Goal: Task Accomplishment & Management: Complete application form

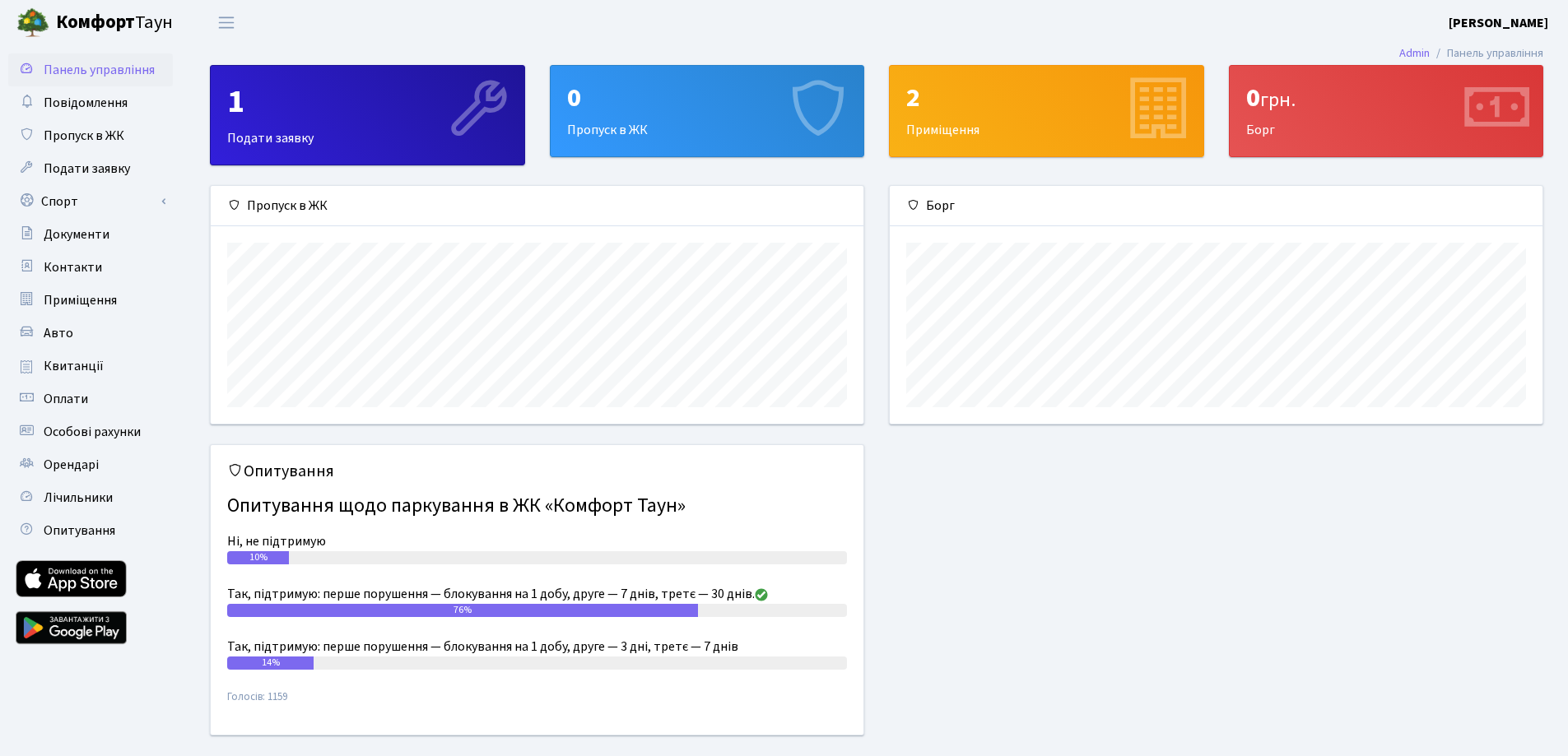
scroll to position [238, 653]
click at [61, 323] on link "Авто" at bounding box center [90, 333] width 165 height 33
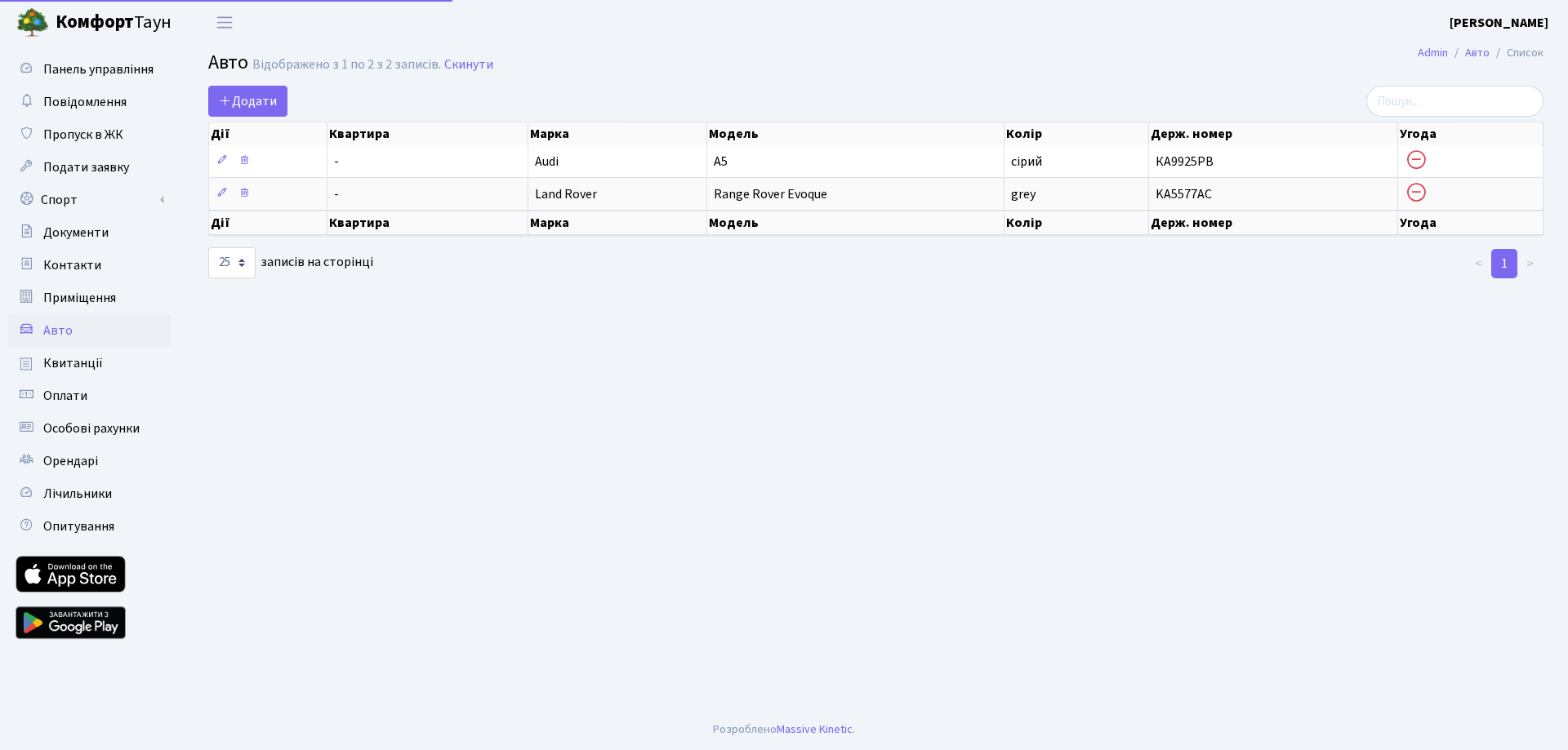
select select "25"
click at [227, 92] on span "Додати" at bounding box center [247, 101] width 58 height 18
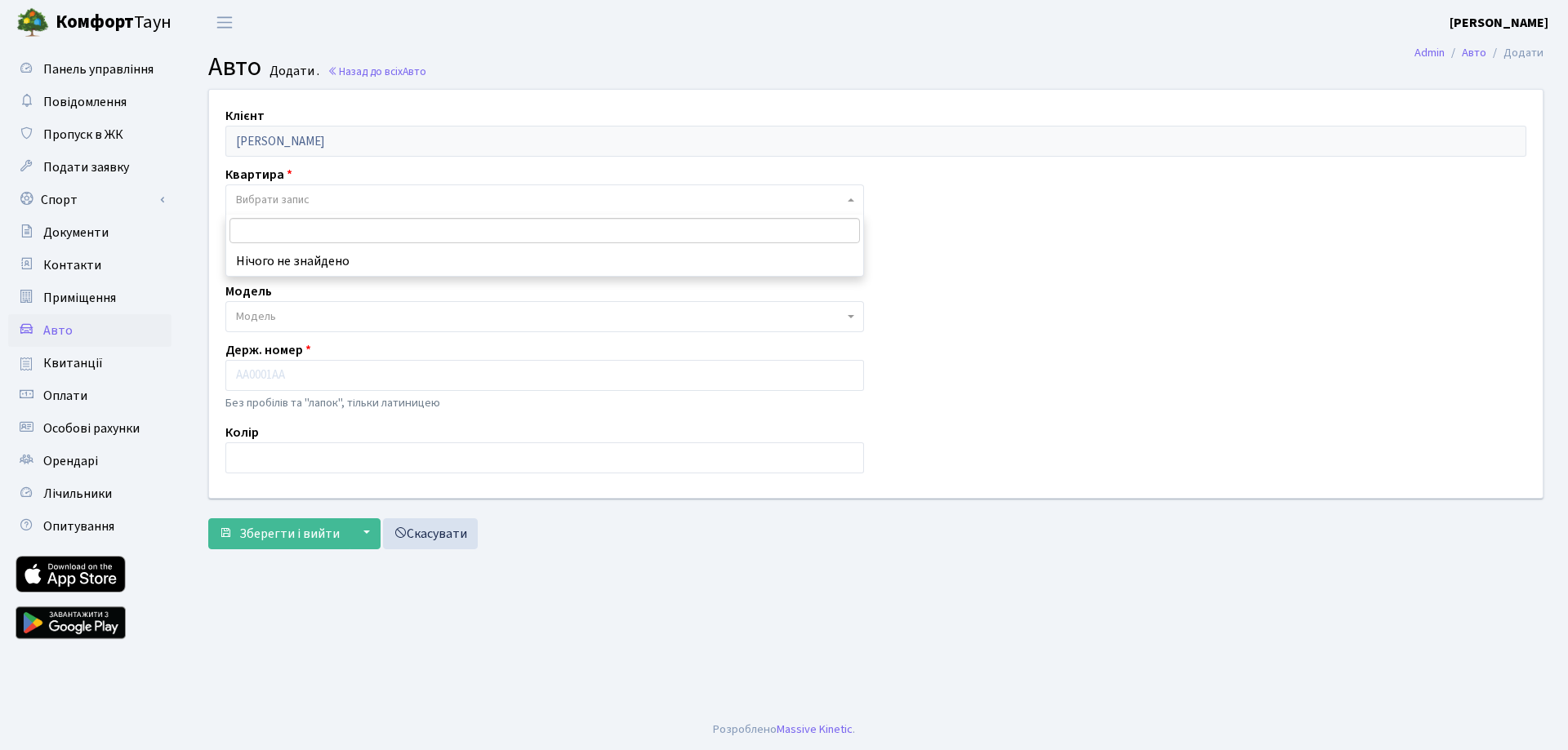
click at [302, 194] on span "Вибрати запис" at bounding box center [273, 199] width 73 height 17
click at [401, 165] on div "Квартира - Вибрати запис" at bounding box center [545, 190] width 663 height 50
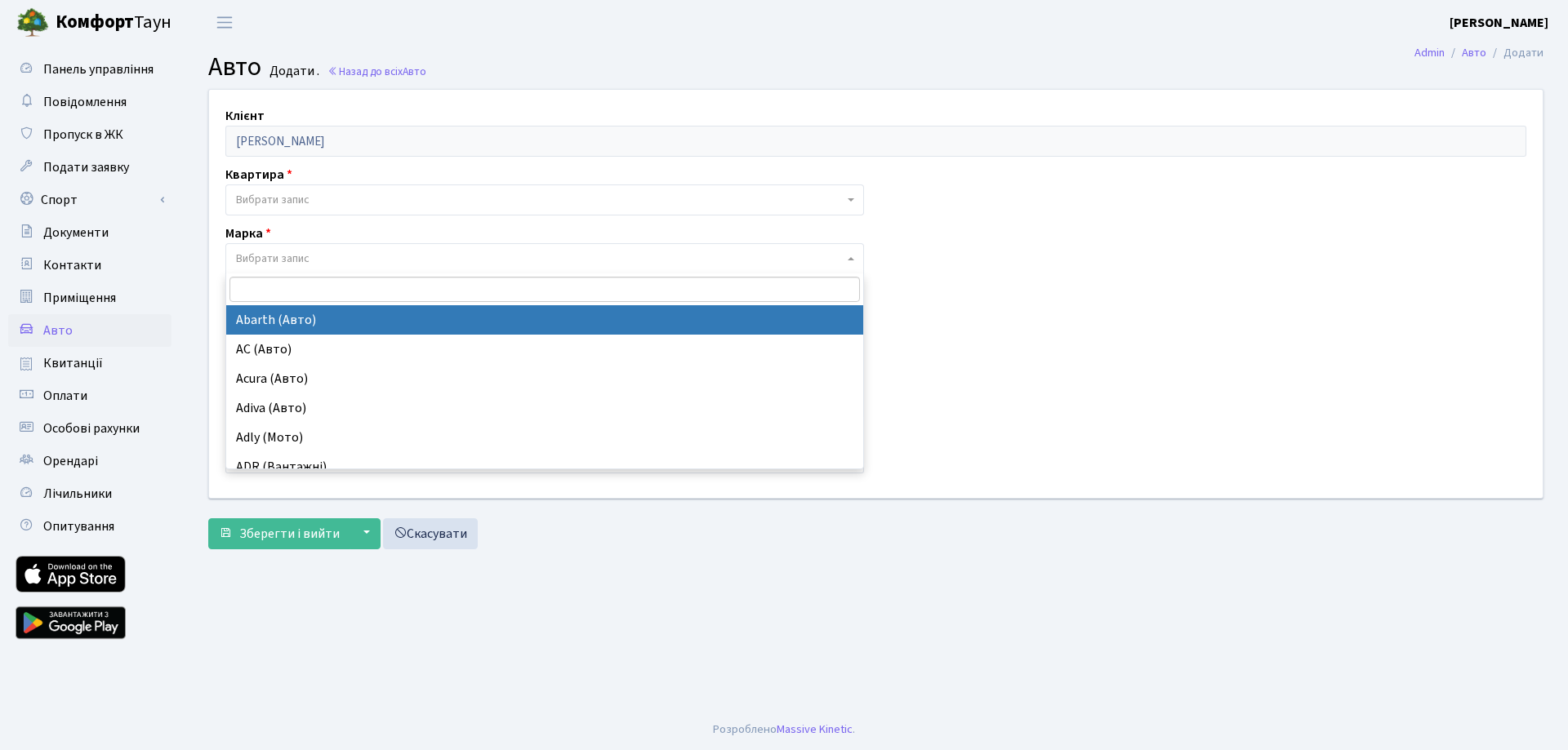
click at [299, 246] on span "Вибрати запис" at bounding box center [544, 258] width 638 height 31
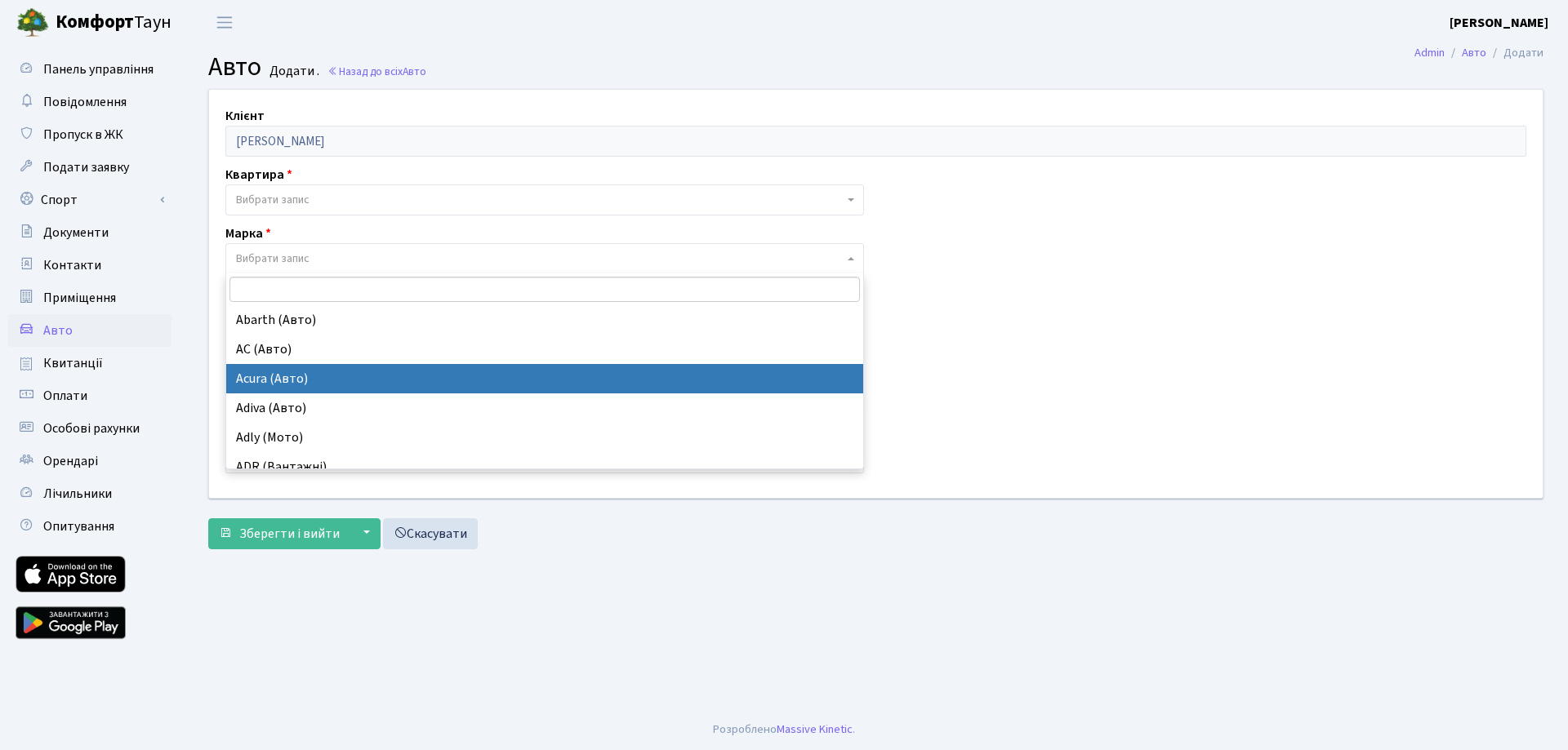
scroll to position [82, 0]
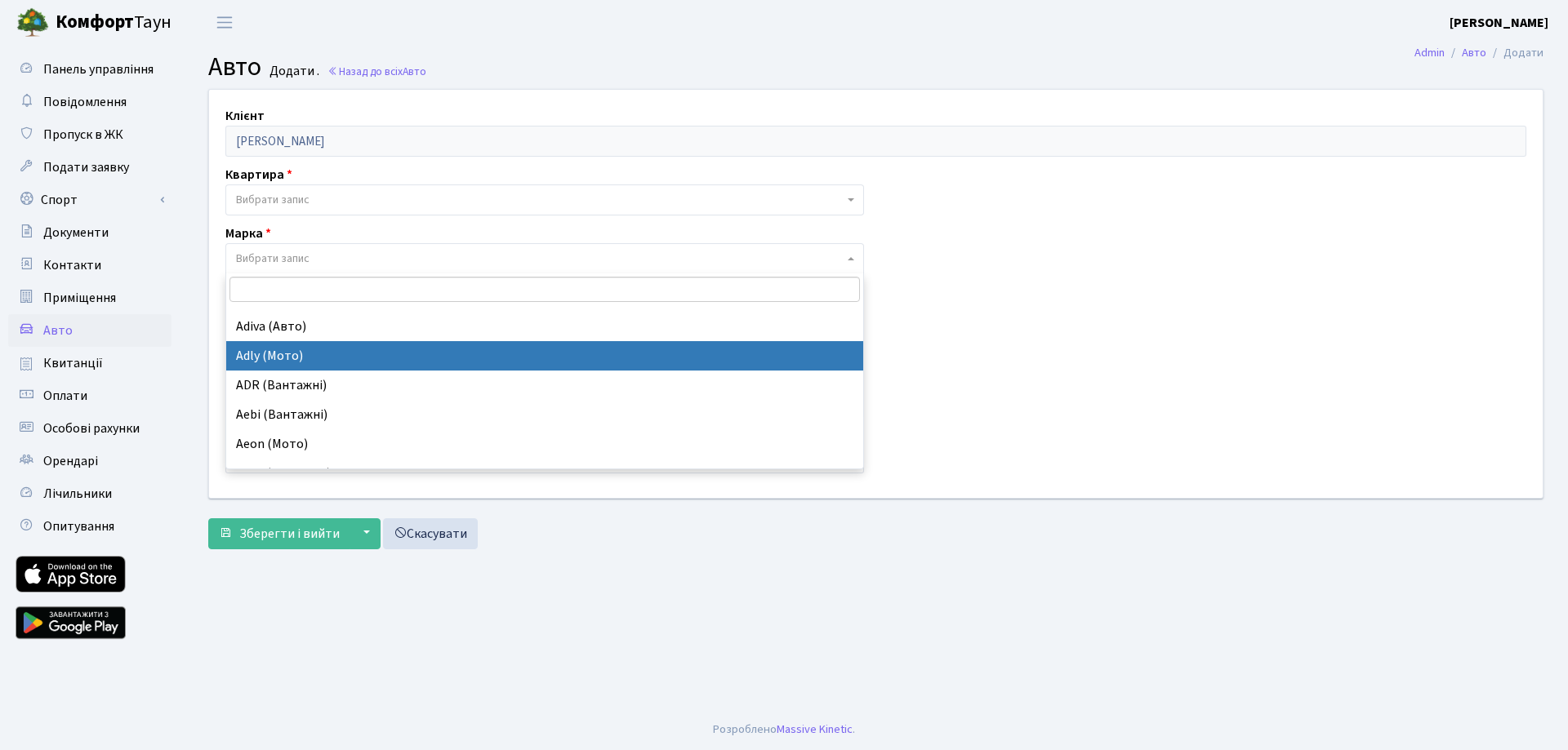
drag, startPoint x: 288, startPoint y: 357, endPoint x: 301, endPoint y: 360, distance: 13.3
select select "290"
select select
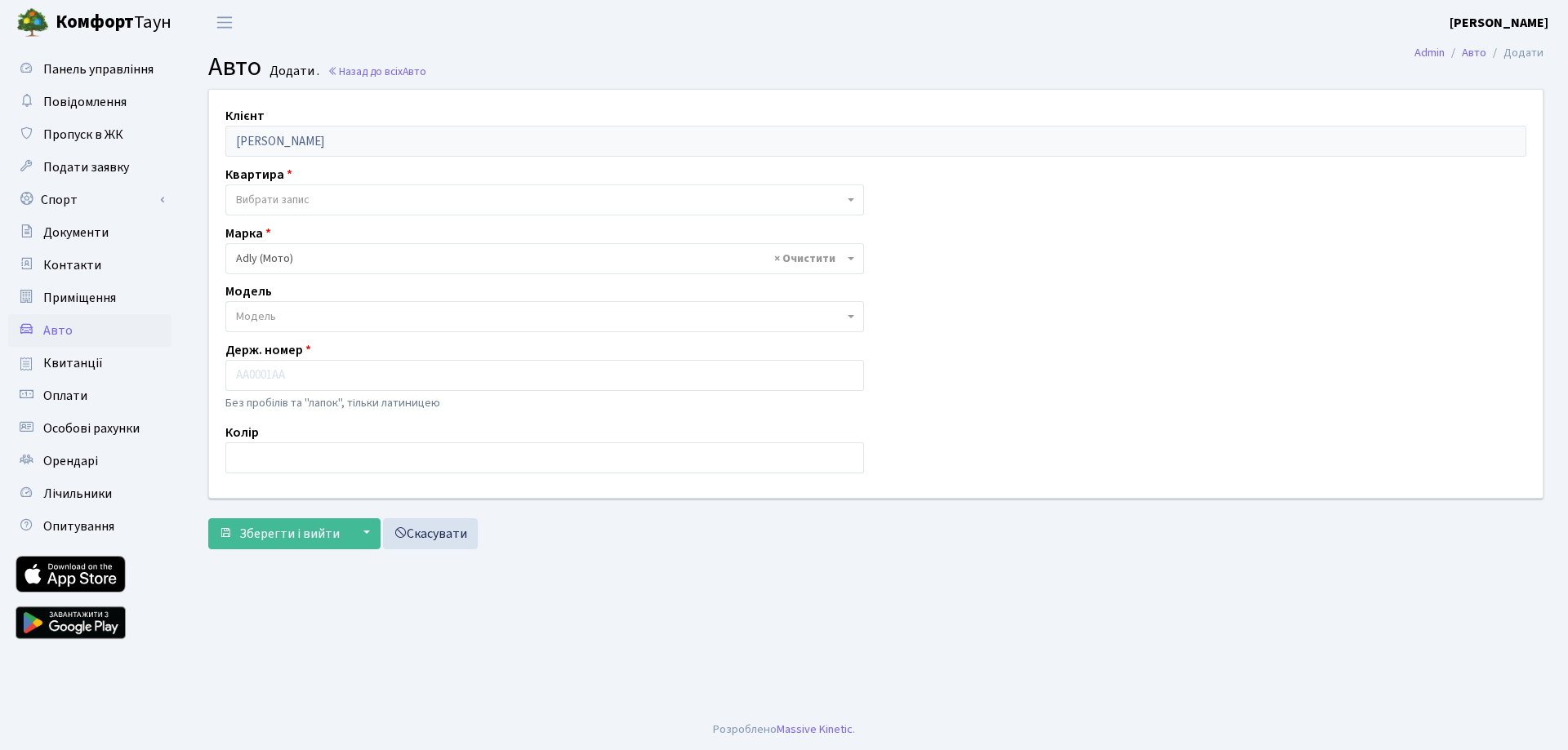
click at [299, 256] on span "× Adly (Мото)" at bounding box center [540, 258] width 608 height 17
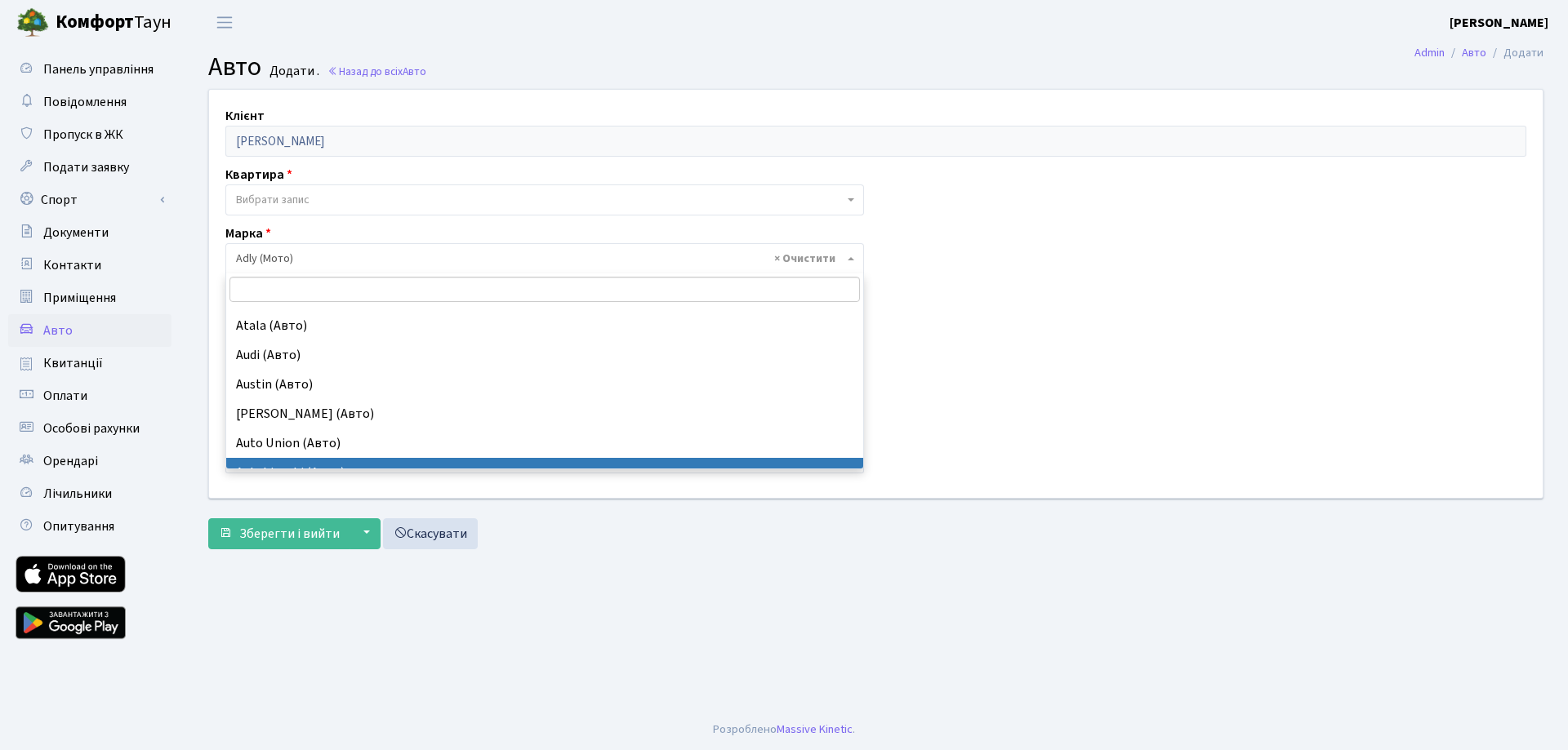
scroll to position [816, 0]
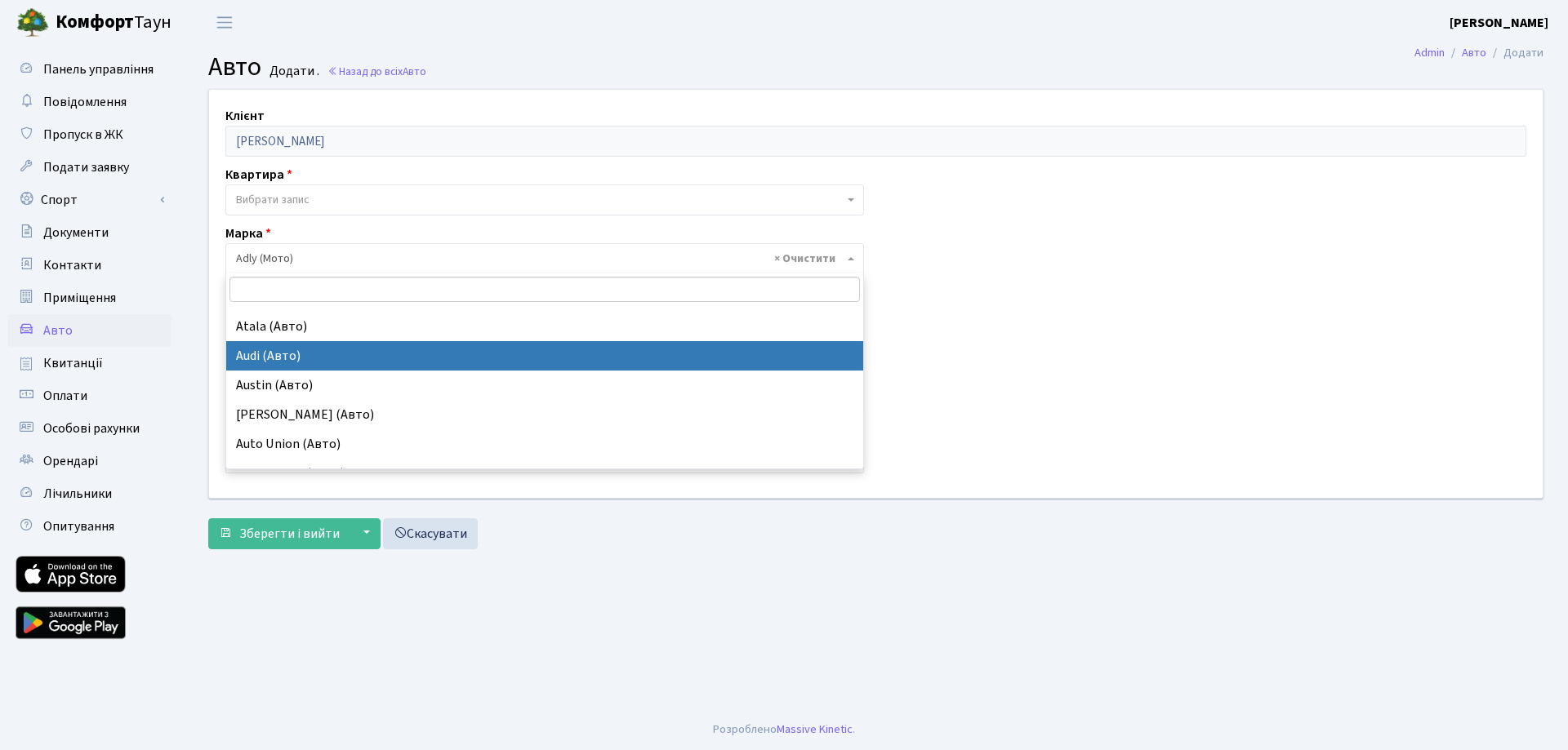
select select "13"
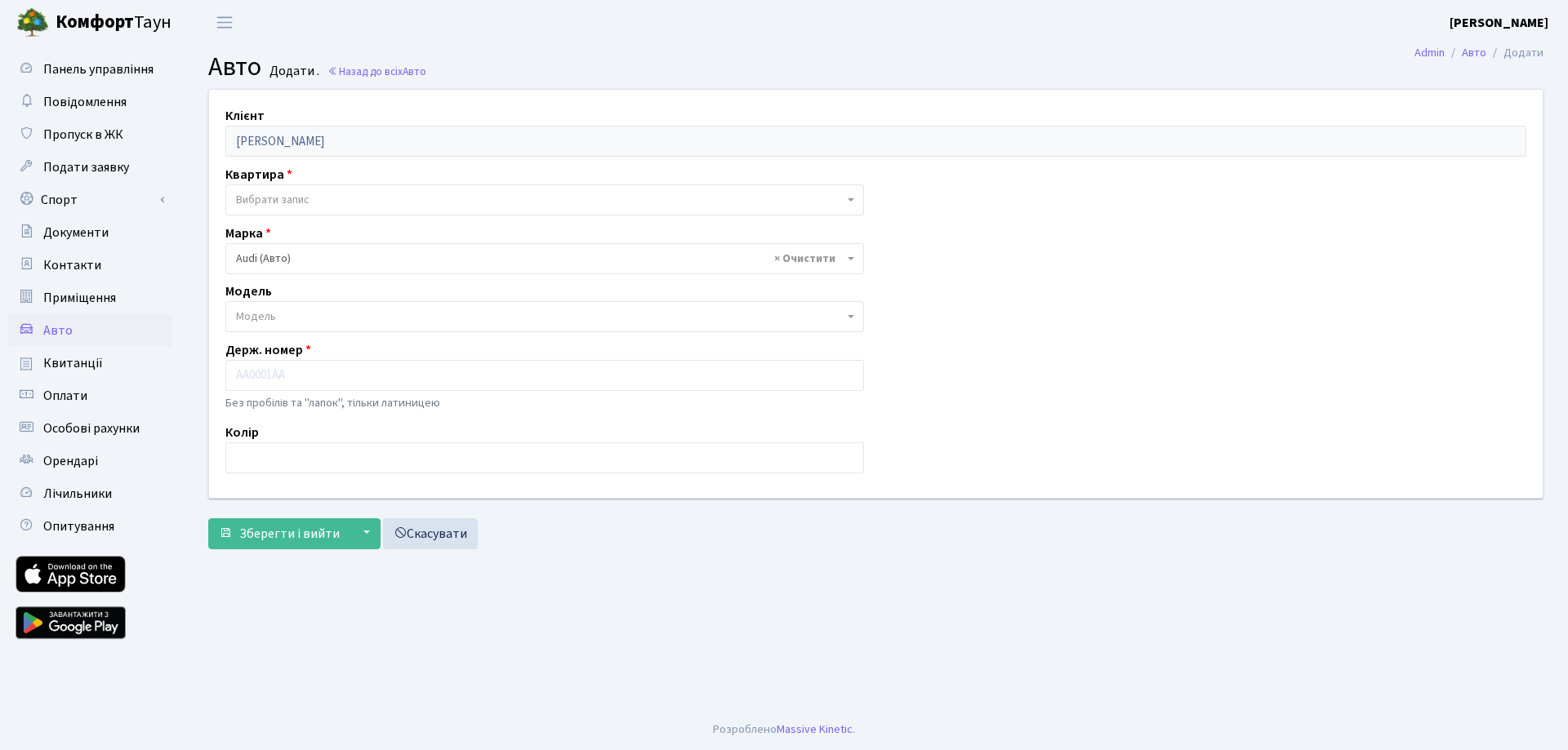
click at [372, 314] on span "Модель" at bounding box center [540, 317] width 608 height 17
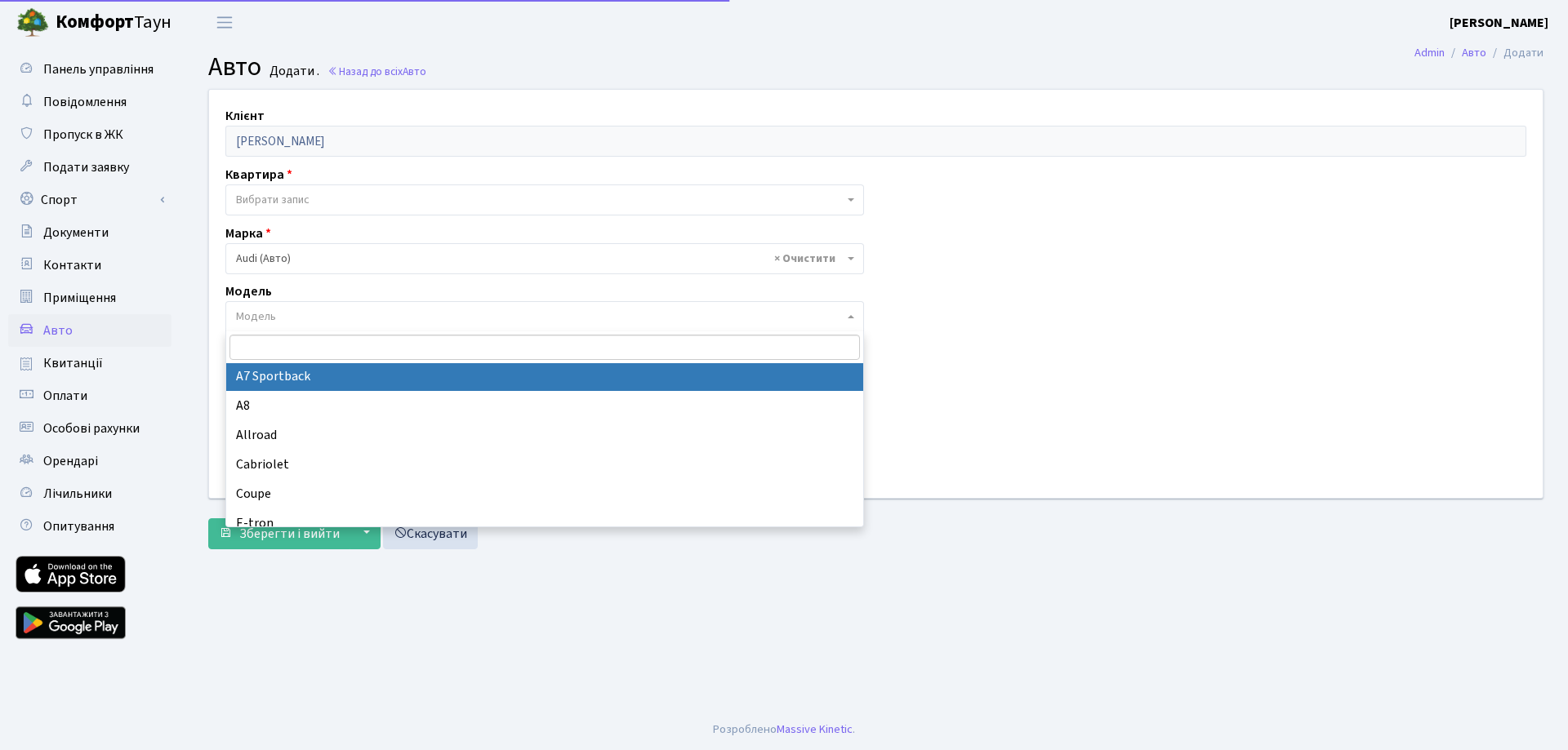
scroll to position [829, 0]
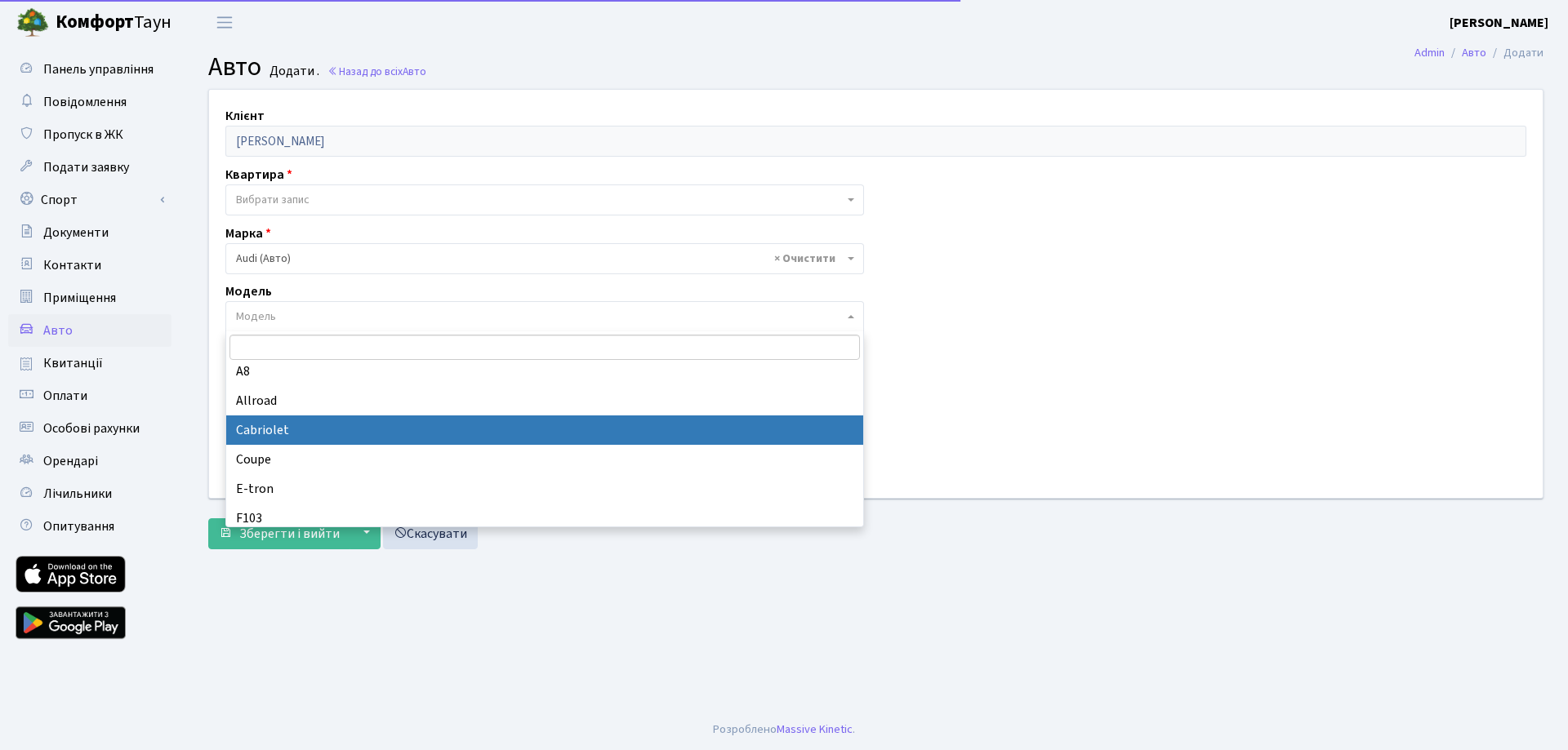
select select "166"
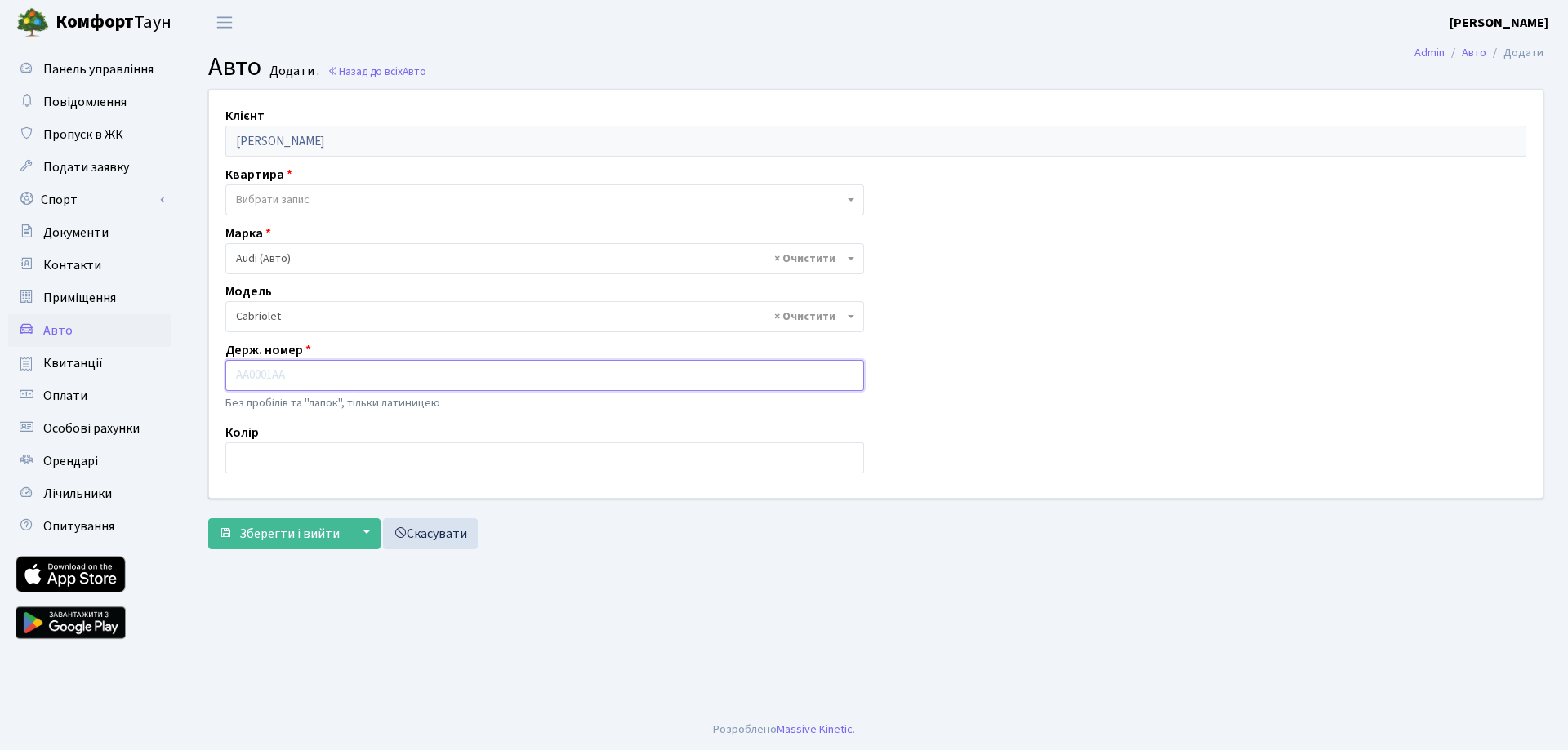
click at [290, 378] on input "text" at bounding box center [544, 376] width 638 height 31
type input "A"
type input "Ф"
type input "АХ5555ПР"
click at [338, 460] on input "text" at bounding box center [544, 458] width 638 height 31
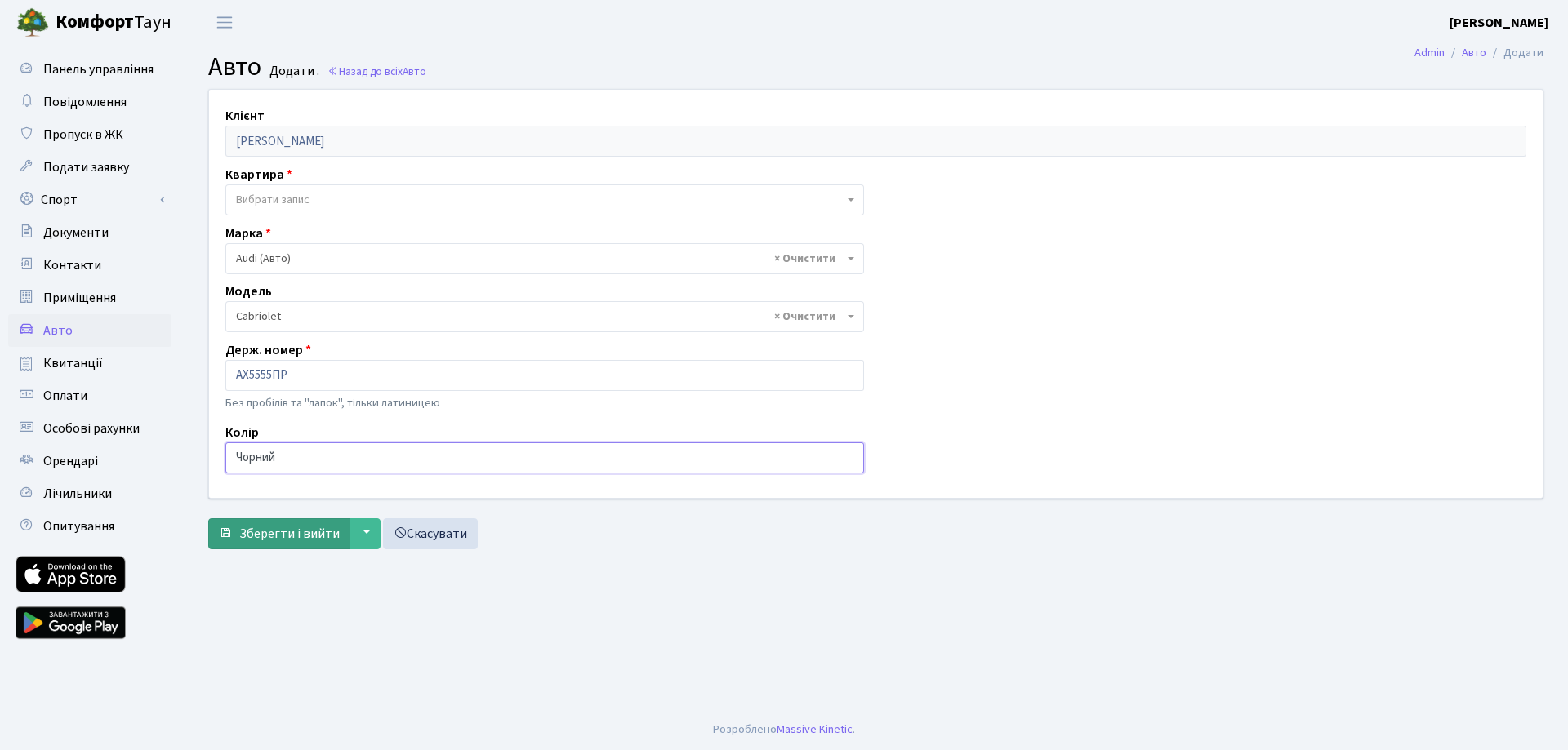
type input "Чорний"
click at [291, 535] on span "Зберегти і вийти" at bounding box center [289, 533] width 100 height 18
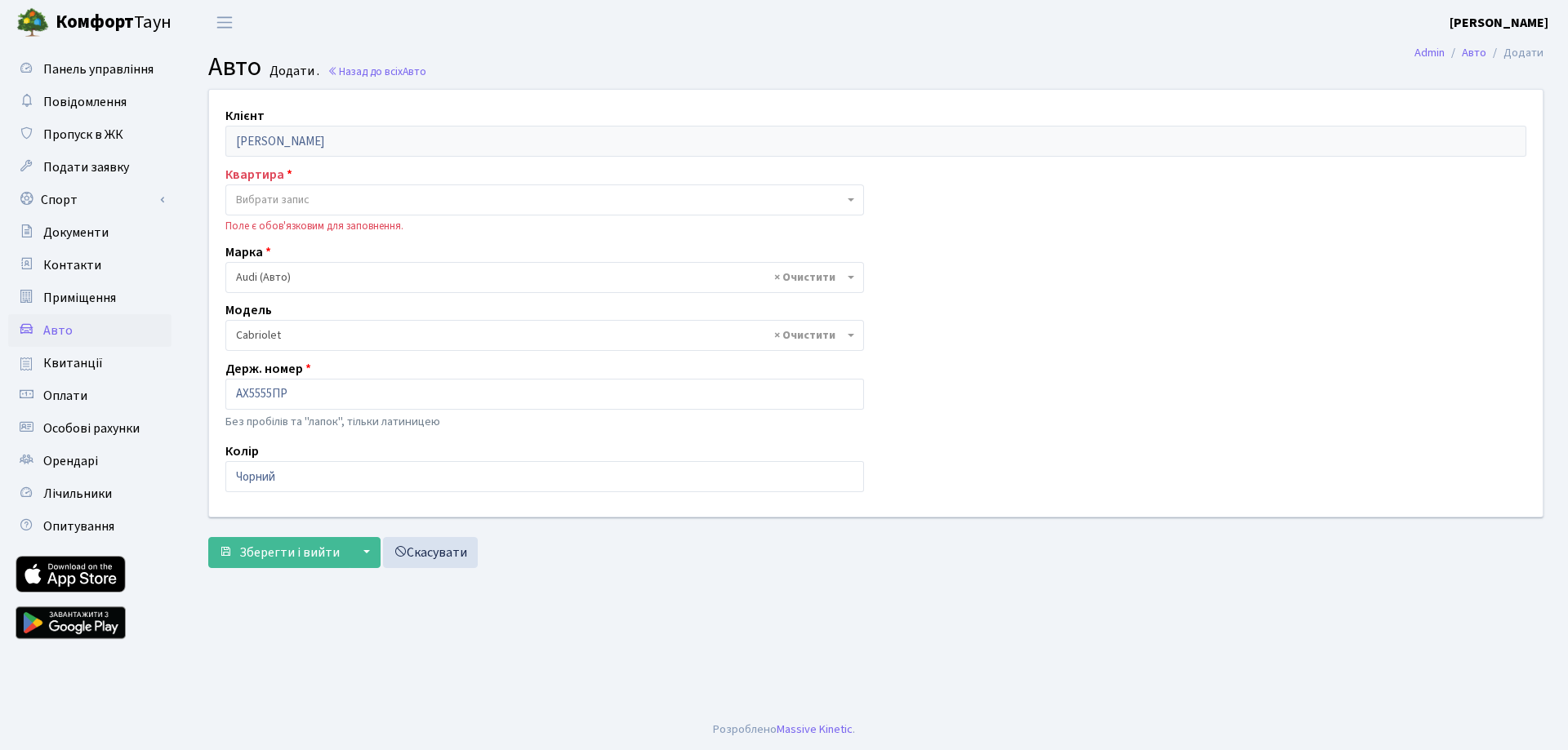
select select "166"
click at [333, 191] on span "Вибрати запис" at bounding box center [540, 199] width 608 height 17
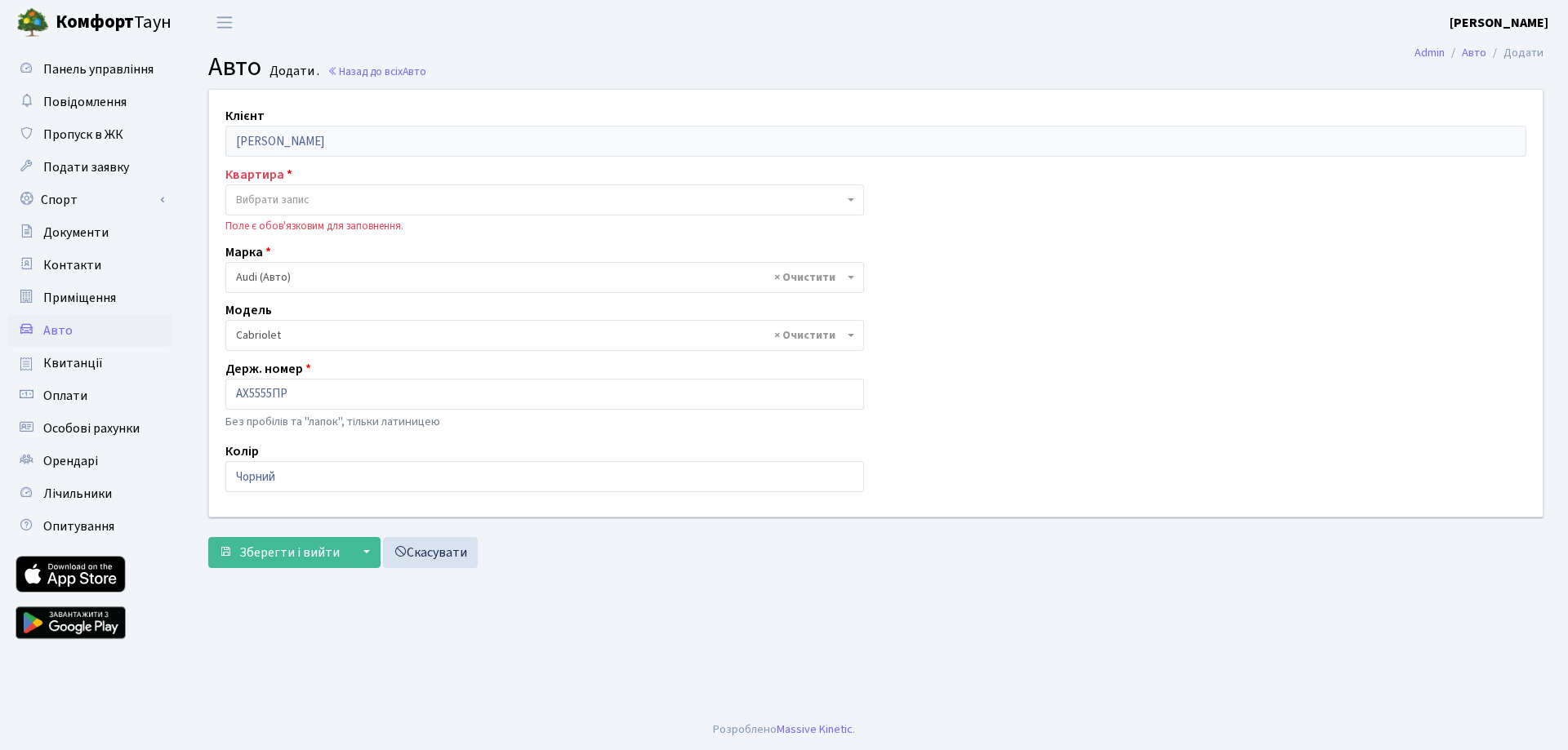
click at [333, 191] on span "Вибрати запис" at bounding box center [540, 199] width 608 height 17
click at [309, 608] on main "Admin Авто Додати Авто Додати . Назад до всіх Авто Клієнт Нарожна Ірина Анатолі…" at bounding box center [876, 377] width 1384 height 664
click at [441, 558] on link "Скасувати" at bounding box center [430, 552] width 95 height 31
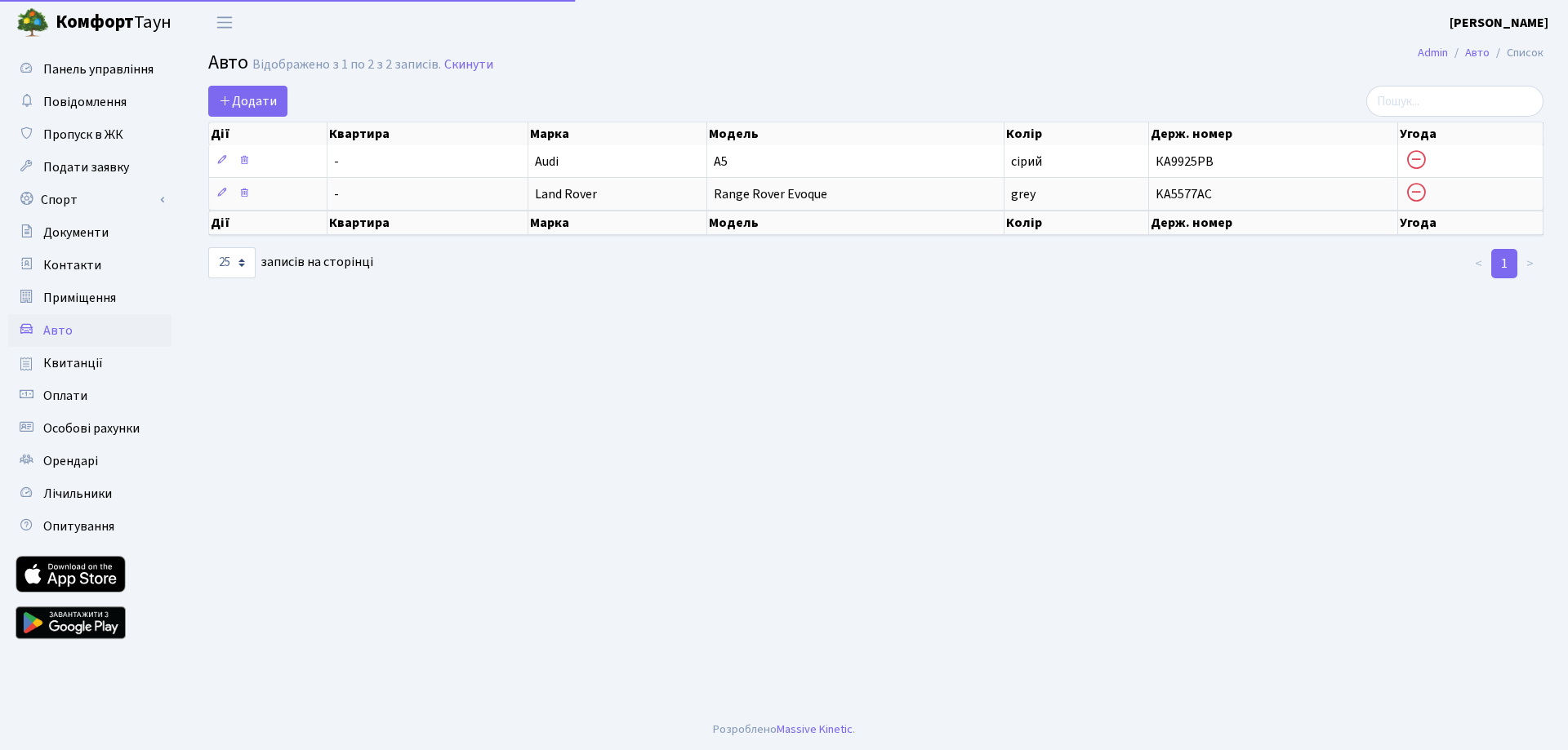
select select "25"
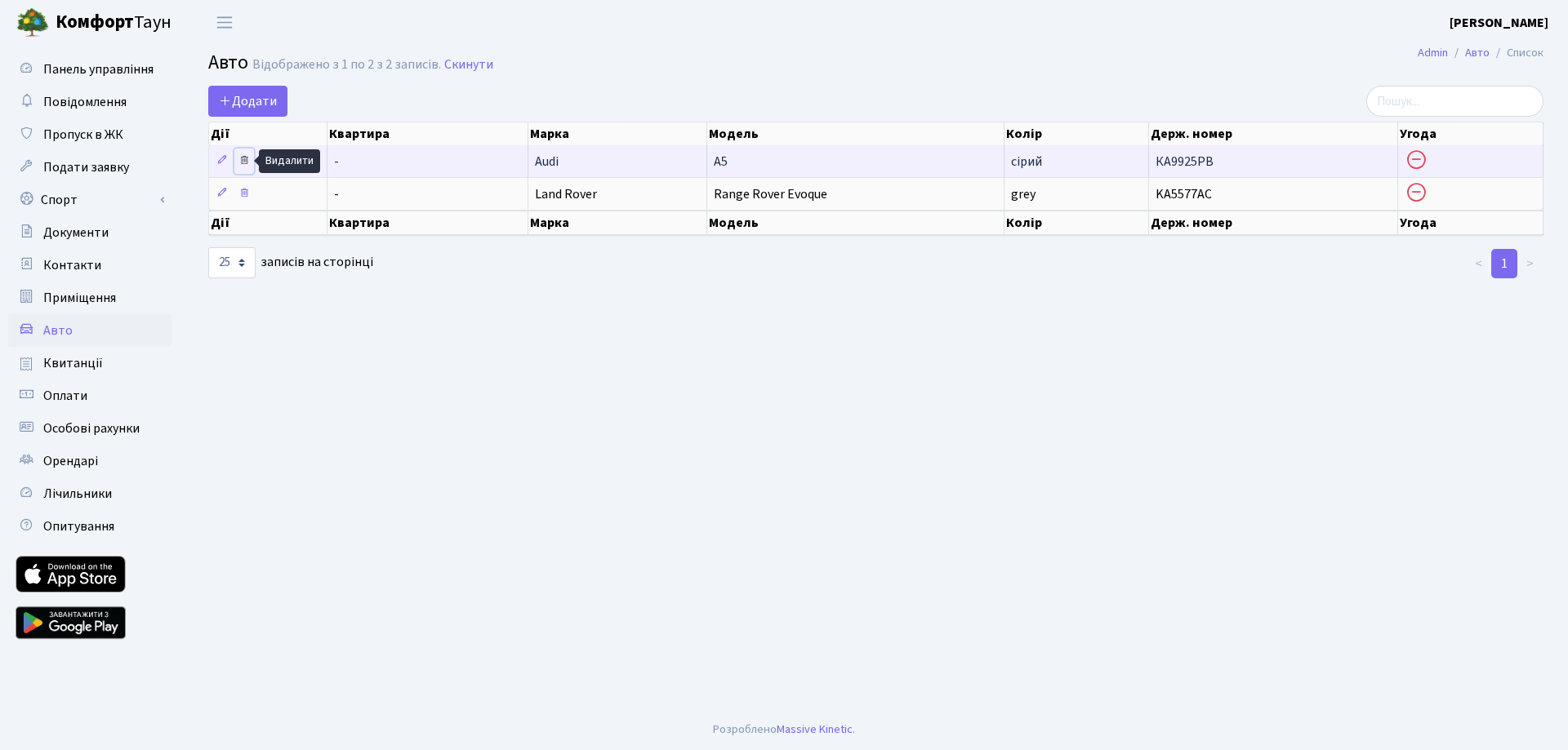
click at [245, 164] on icon at bounding box center [244, 159] width 11 height 11
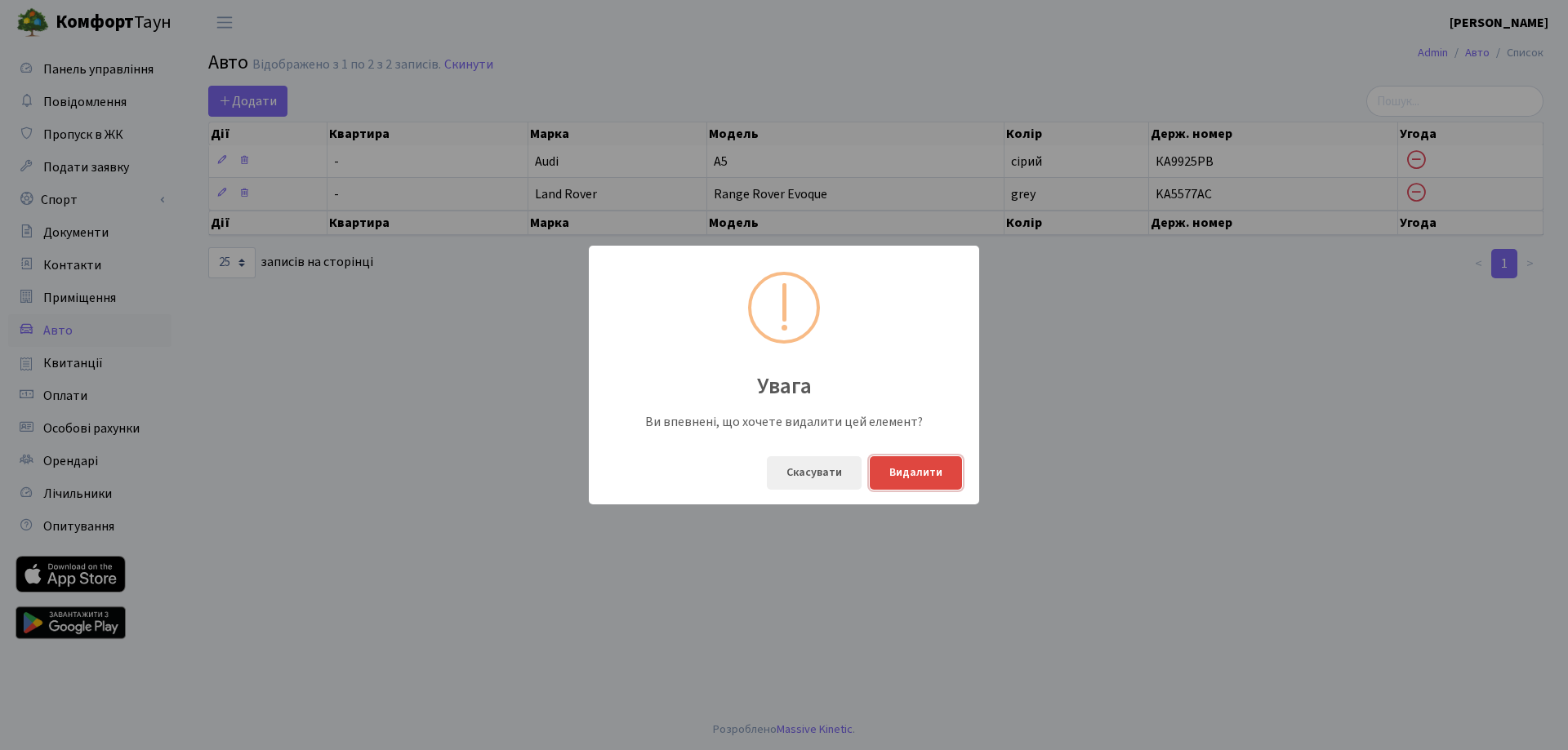
click at [917, 474] on button "Видалити" at bounding box center [916, 472] width 92 height 33
